Goal: Check status: Check status

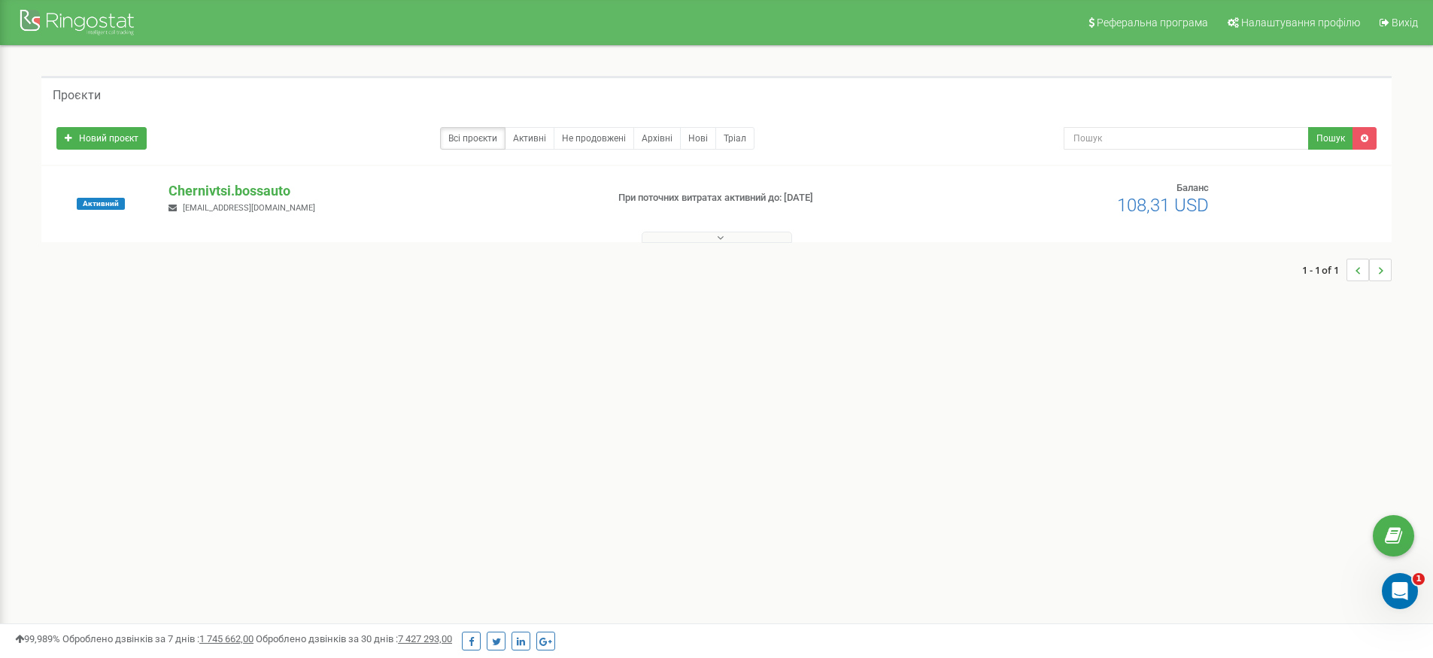
click at [244, 187] on p "Chernivtsi.bossauto" at bounding box center [381, 191] width 425 height 20
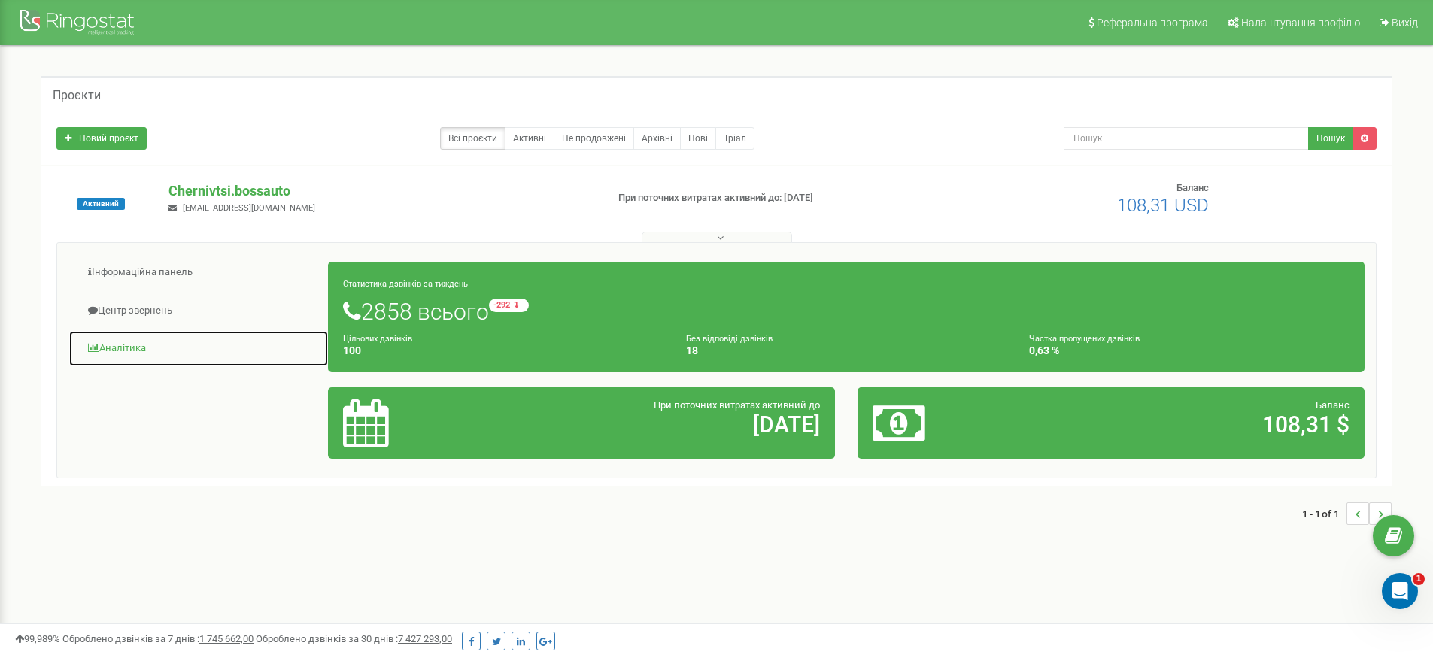
click at [121, 338] on link "Аналiтика" at bounding box center [198, 348] width 260 height 37
click at [143, 340] on link "Аналiтика" at bounding box center [198, 348] width 260 height 37
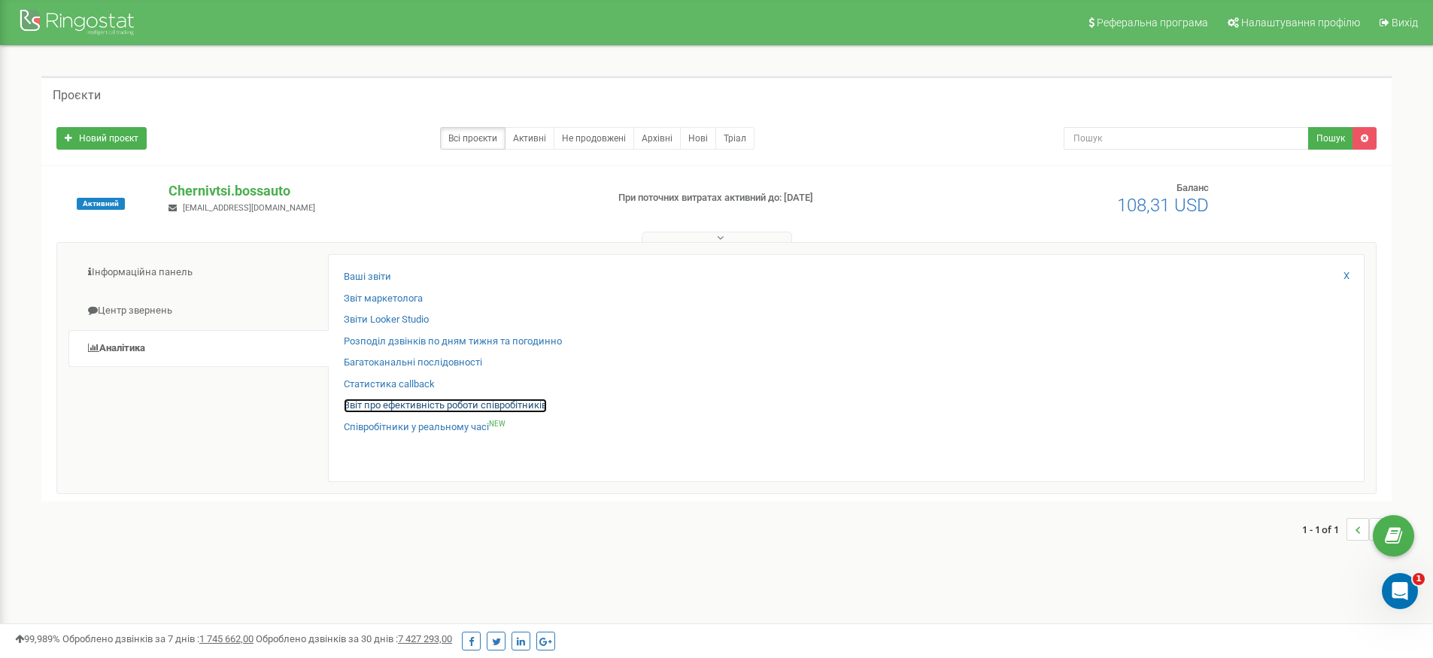
click at [413, 411] on link "Звіт про ефективність роботи співробітників" at bounding box center [445, 406] width 203 height 14
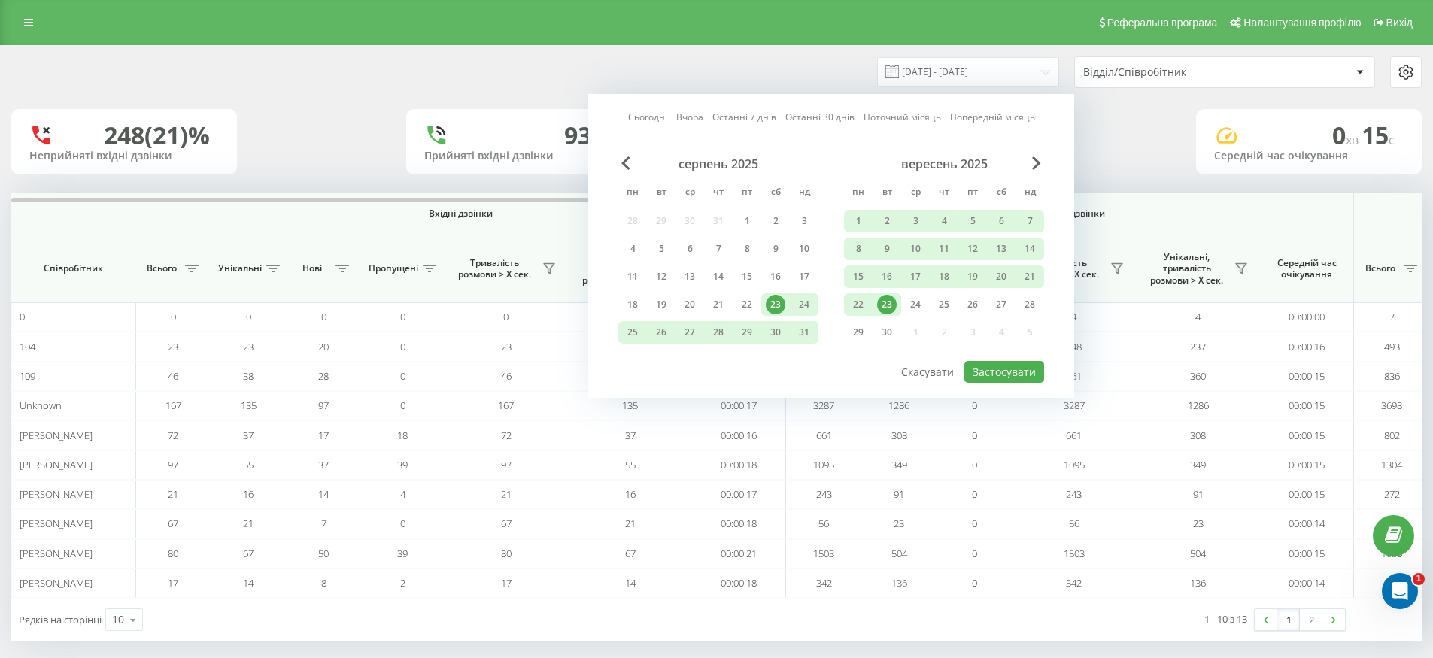
click at [894, 303] on div "23" at bounding box center [887, 305] width 20 height 20
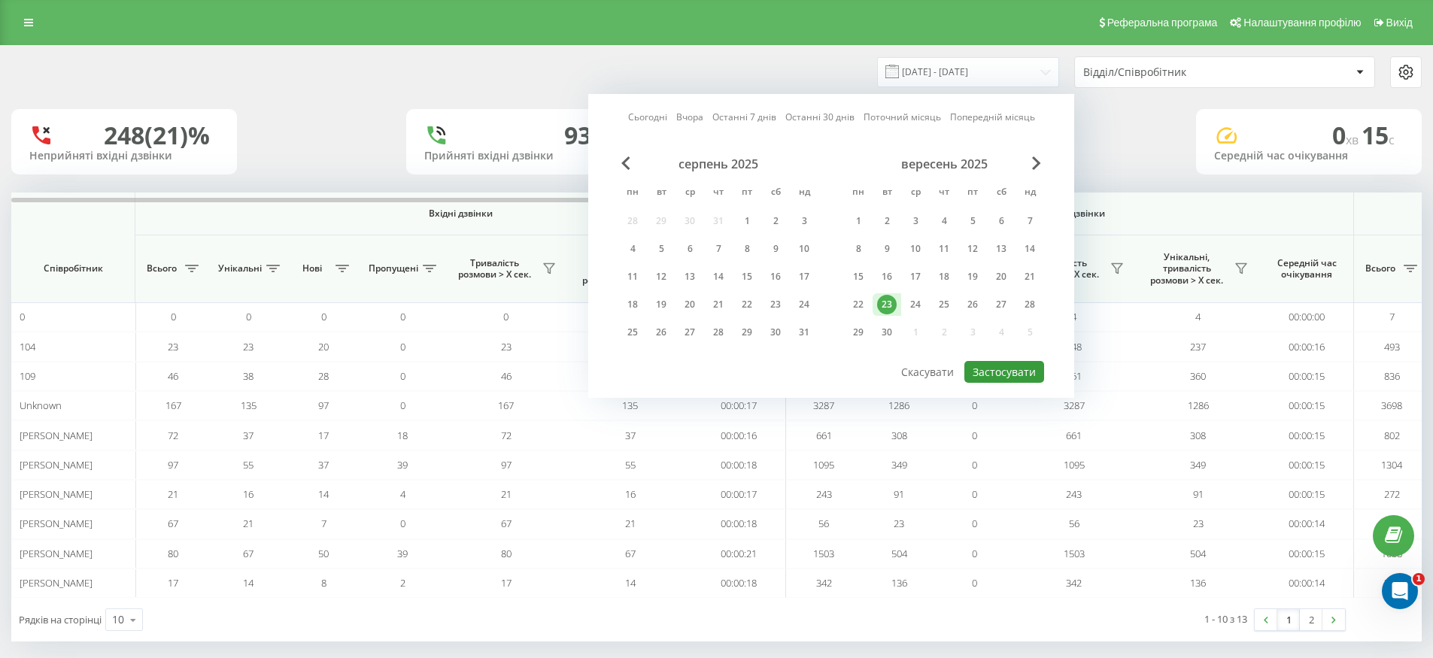
click at [987, 379] on button "Застосувати" at bounding box center [1004, 372] width 80 height 22
type input "23.09.2025 - 23.09.2025"
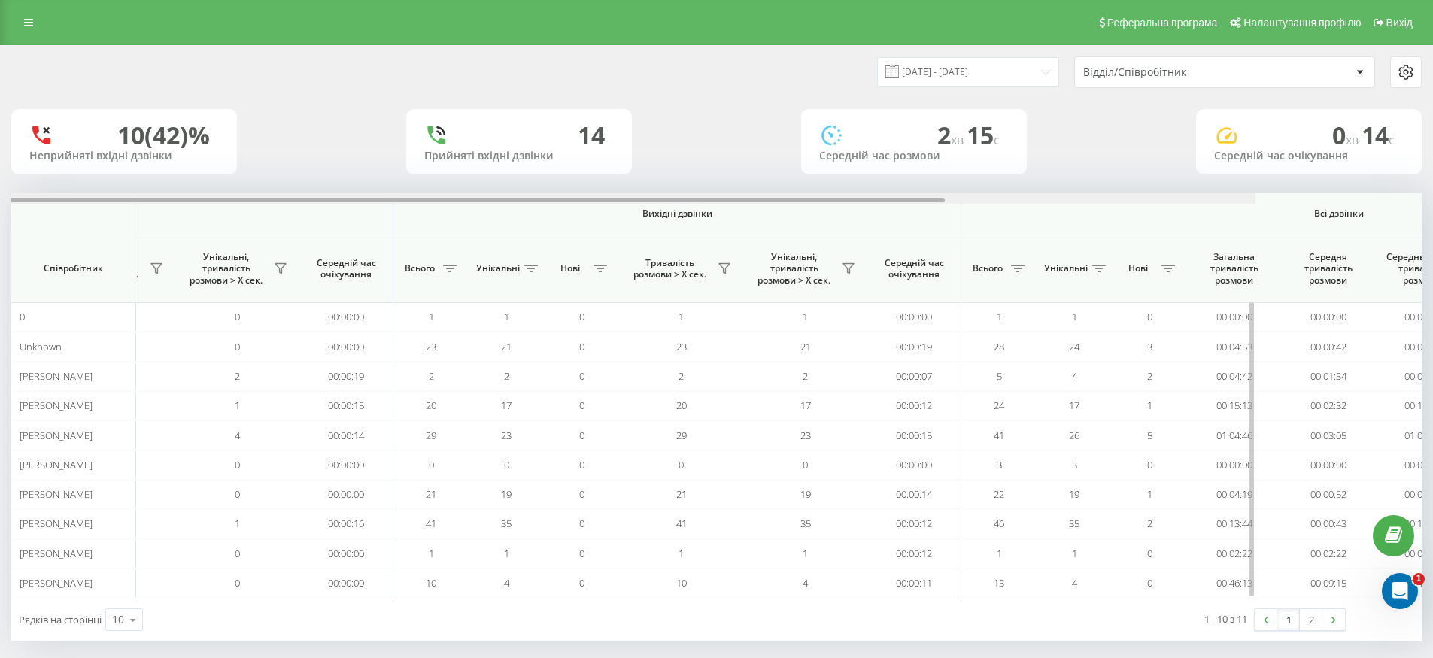
scroll to position [0, 688]
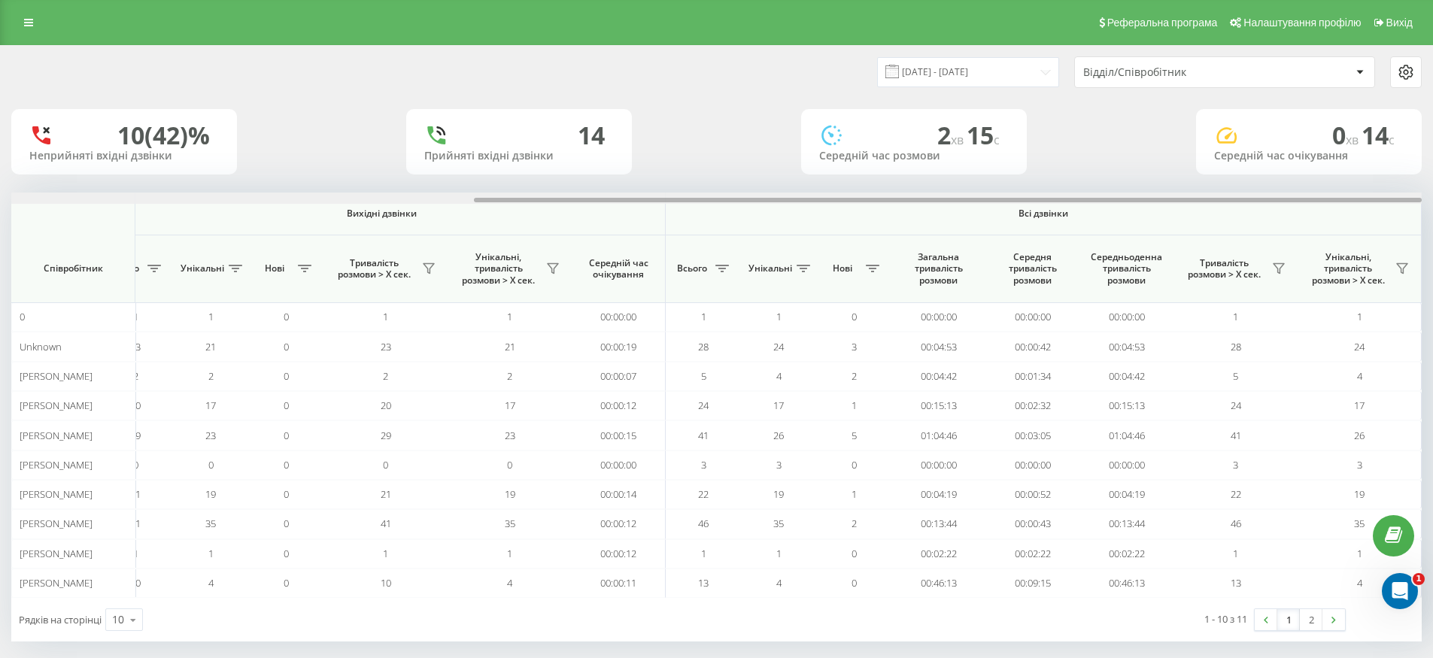
drag, startPoint x: 737, startPoint y: 201, endPoint x: 1339, endPoint y: 191, distance: 601.9
click at [1333, 193] on div at bounding box center [716, 198] width 1411 height 11
